Goal: Information Seeking & Learning: Learn about a topic

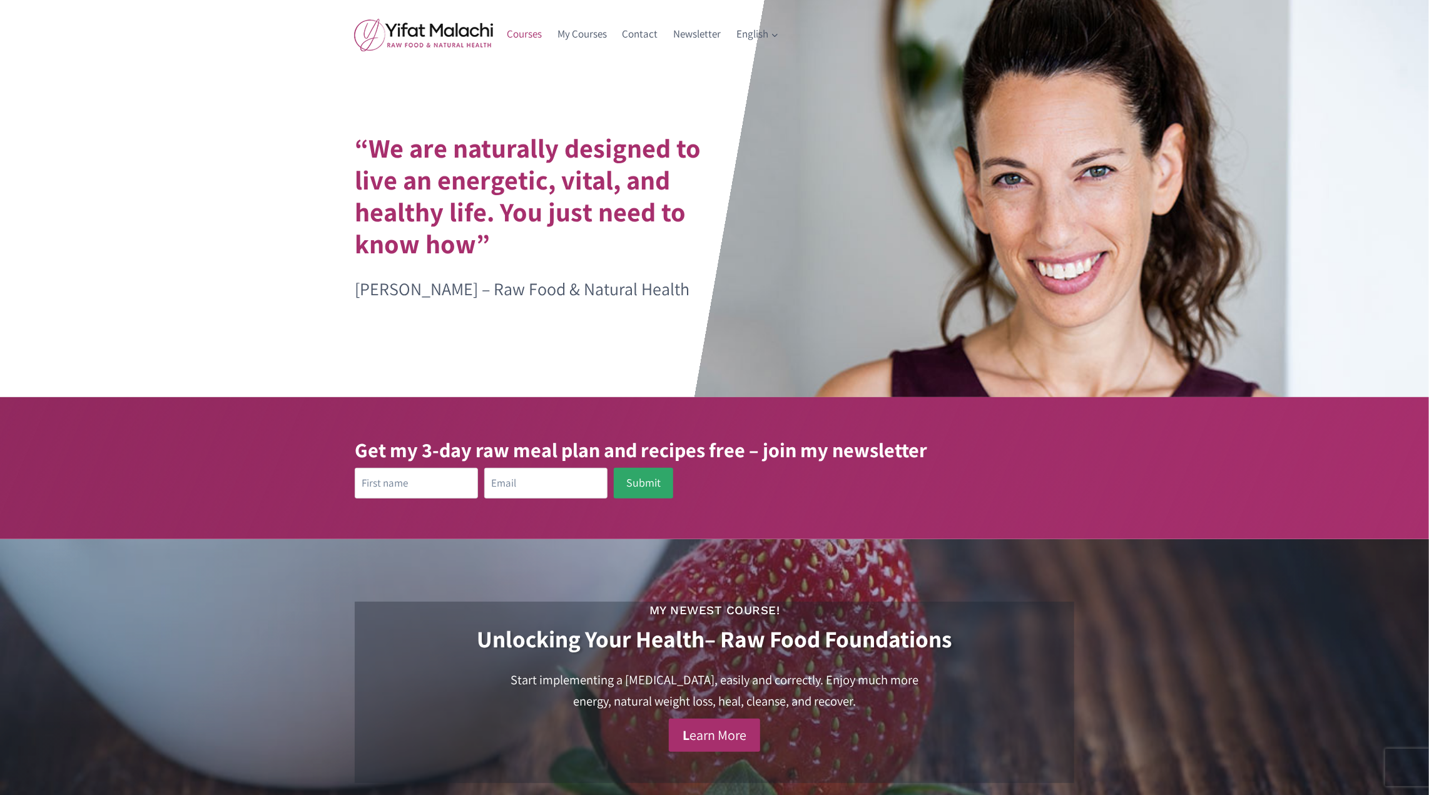
click at [532, 36] on link "Courses" at bounding box center [524, 34] width 51 height 30
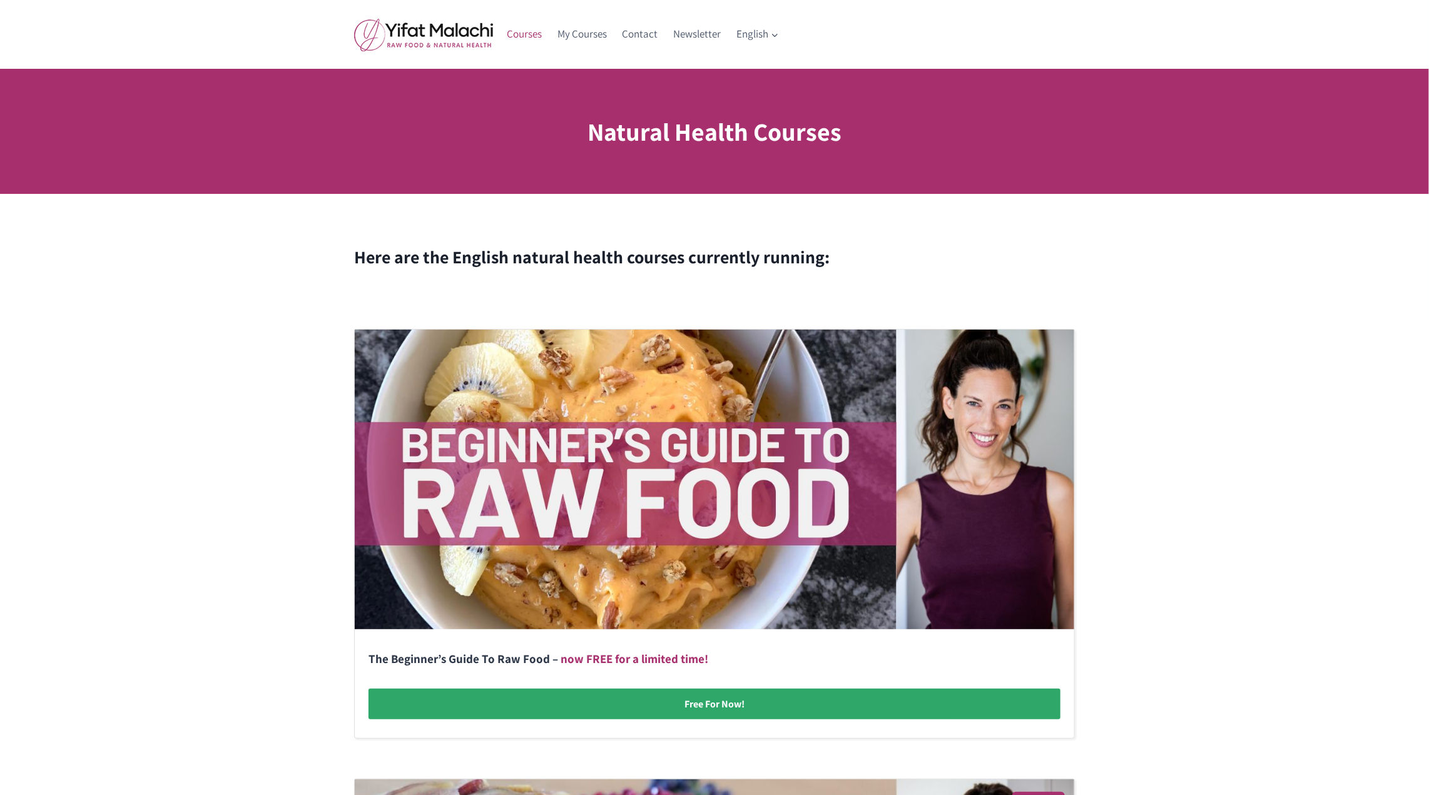
click at [713, 561] on link at bounding box center [714, 534] width 719 height 409
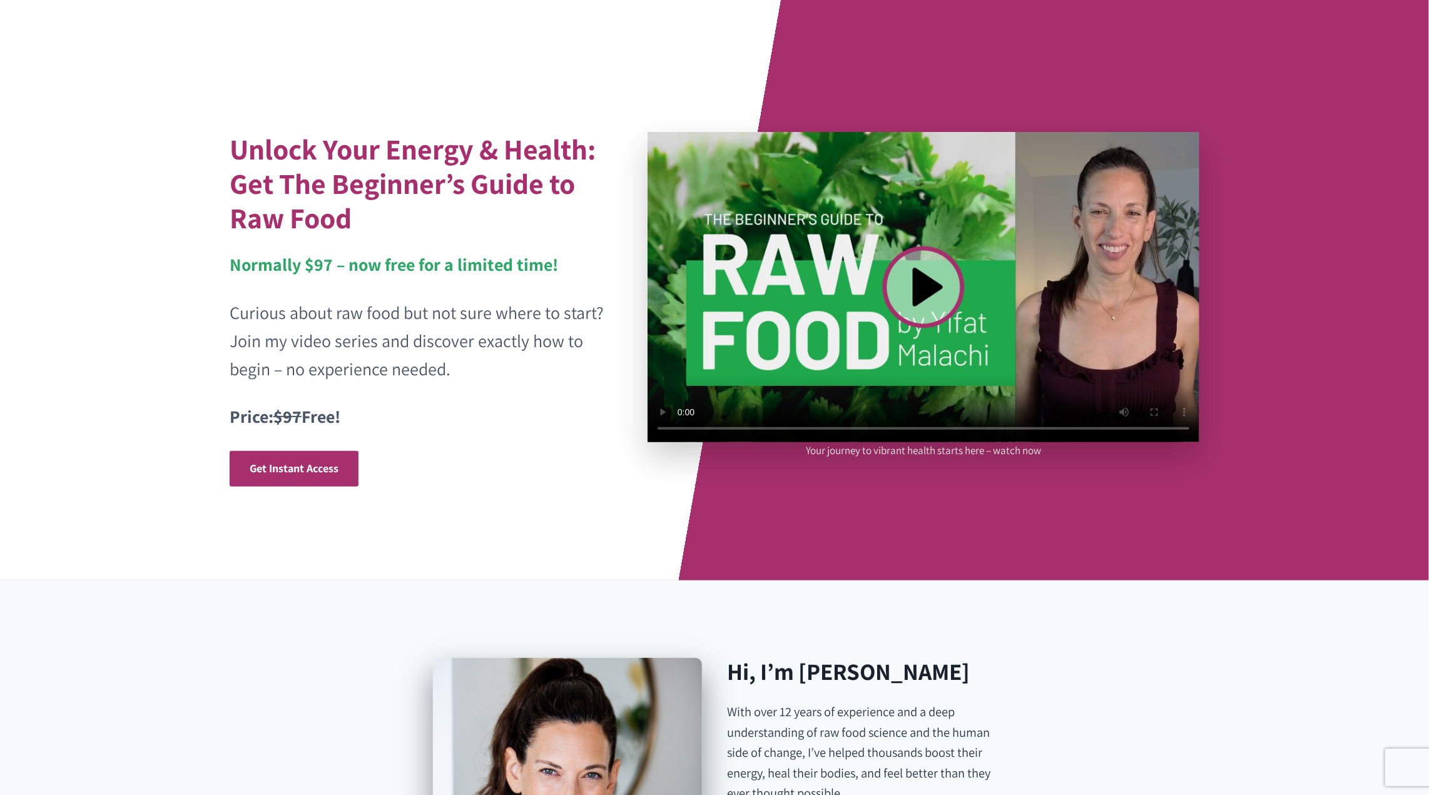
click at [931, 288] on video at bounding box center [924, 287] width 552 height 310
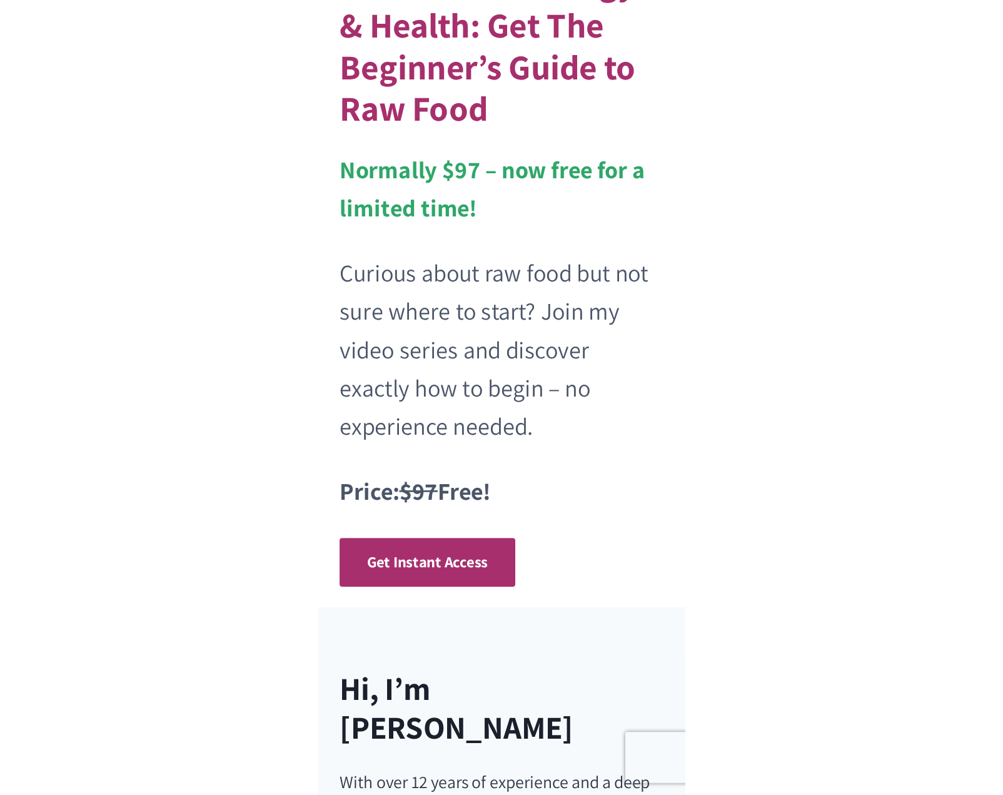
scroll to position [215, 0]
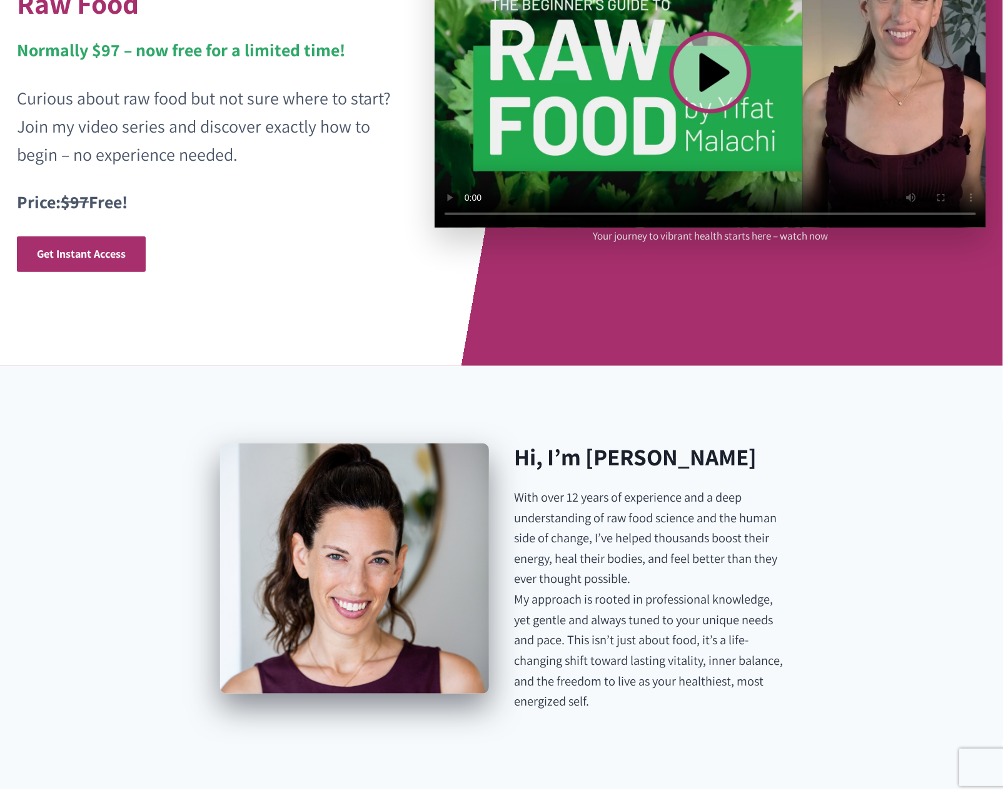
click at [866, 320] on div "Unlock Your Energy & Health: Get The Beginner’s Guide to Raw Food Normally $97 …" at bounding box center [501, 75] width 1001 height 581
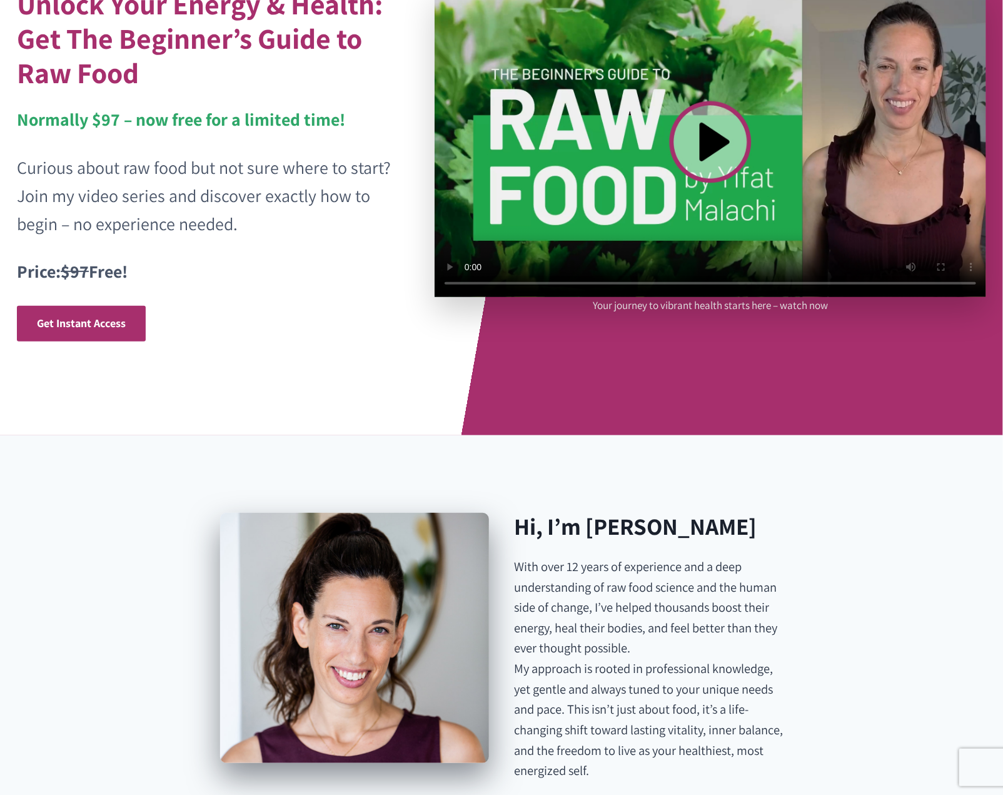
scroll to position [0, 0]
